Goal: Find specific page/section: Find specific page/section

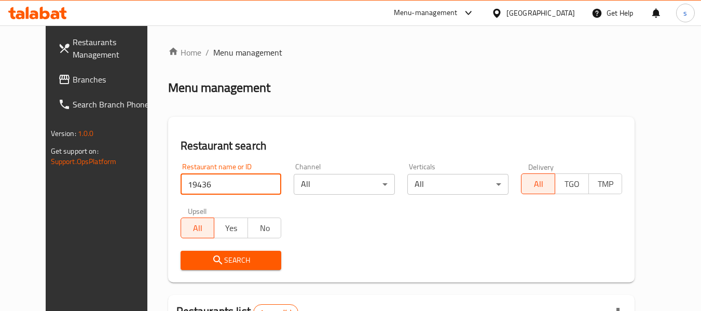
scroll to position [139, 0]
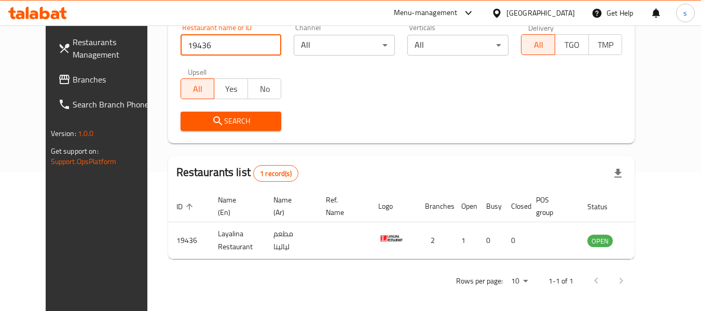
click at [543, 11] on div "[GEOGRAPHIC_DATA]" at bounding box center [541, 12] width 69 height 11
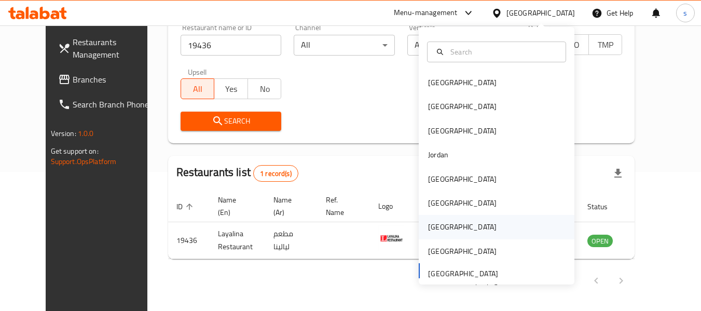
click at [433, 221] on div "[GEOGRAPHIC_DATA]" at bounding box center [462, 226] width 69 height 11
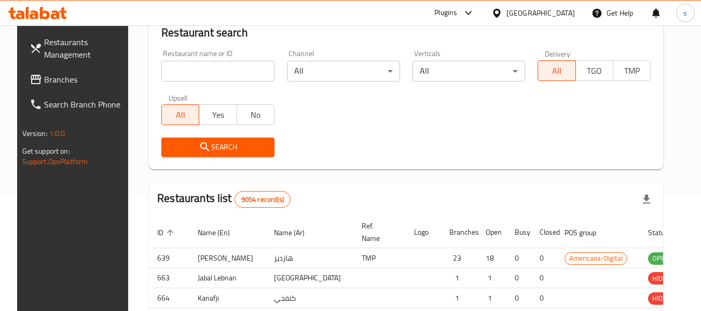
scroll to position [139, 0]
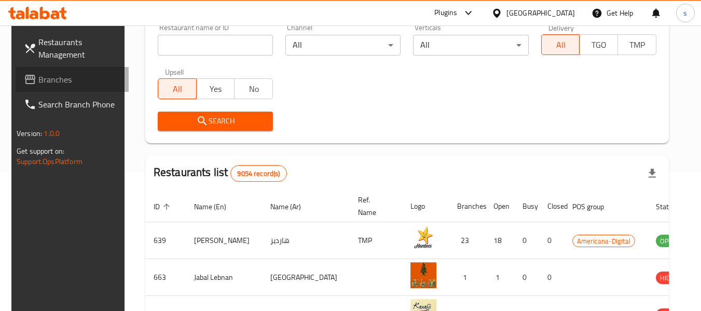
click at [49, 80] on span "Branches" at bounding box center [79, 79] width 82 height 12
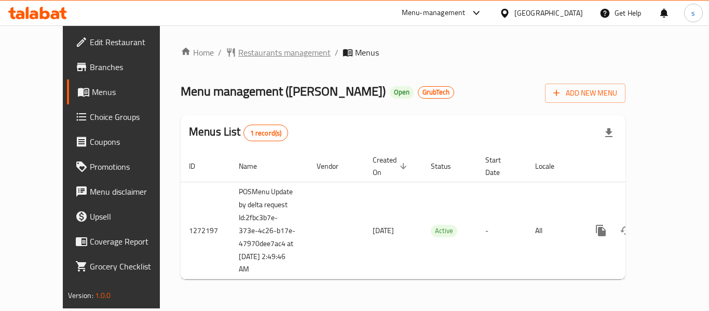
click at [244, 56] on span "Restaurants management" at bounding box center [284, 52] width 92 height 12
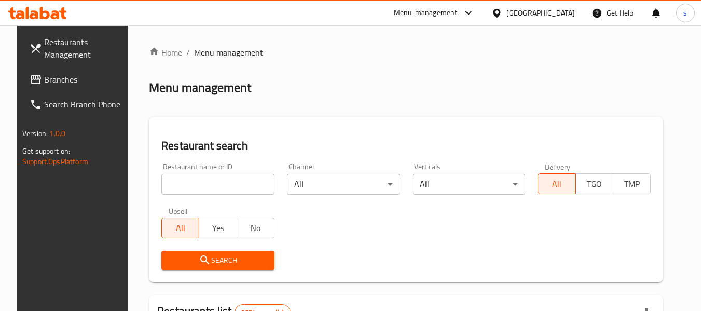
click at [202, 182] on input "search" at bounding box center [217, 184] width 113 height 21
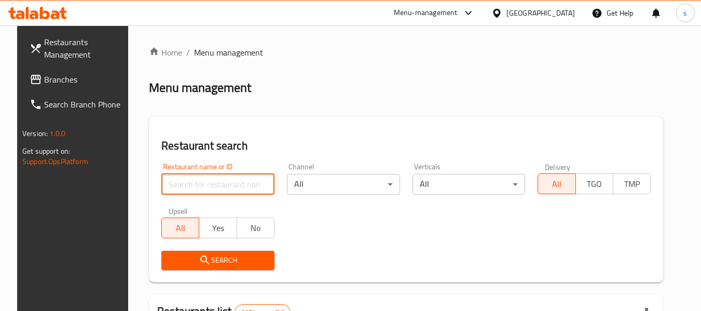
paste input "751671"
type input "751671"
click at [260, 181] on input "751671" at bounding box center [217, 184] width 113 height 21
click at [258, 184] on input "751671" at bounding box center [217, 184] width 113 height 21
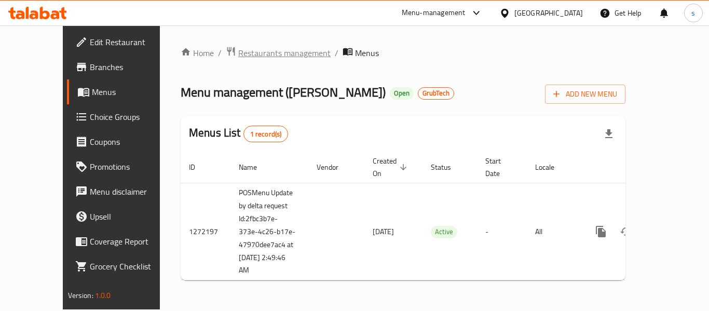
click at [267, 55] on span "Restaurants management" at bounding box center [284, 53] width 92 height 12
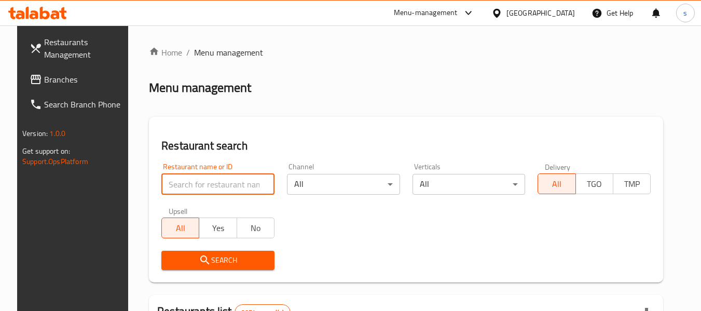
click at [206, 185] on input "search" at bounding box center [217, 184] width 113 height 21
paste input "690140"
type input "690140"
click button "Search" at bounding box center [217, 260] width 113 height 19
